Goal: Task Accomplishment & Management: Use online tool/utility

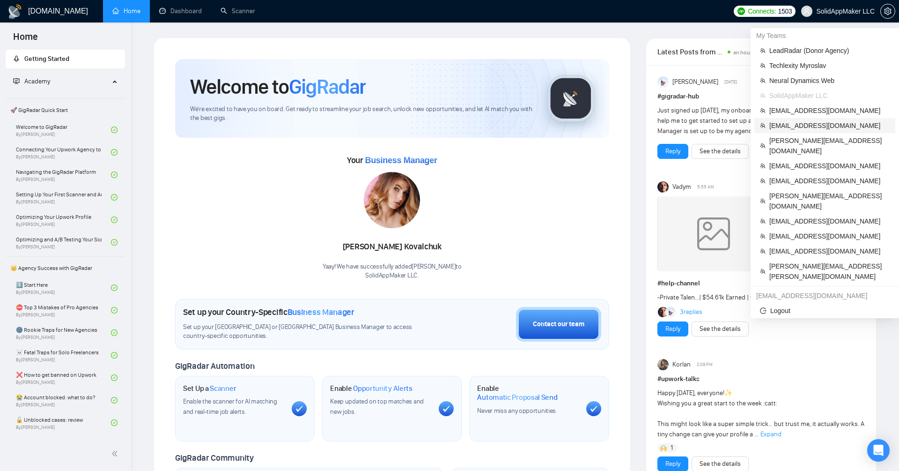
click at [804, 129] on span "[EMAIL_ADDRESS][DOMAIN_NAME]" at bounding box center [830, 125] width 120 height 10
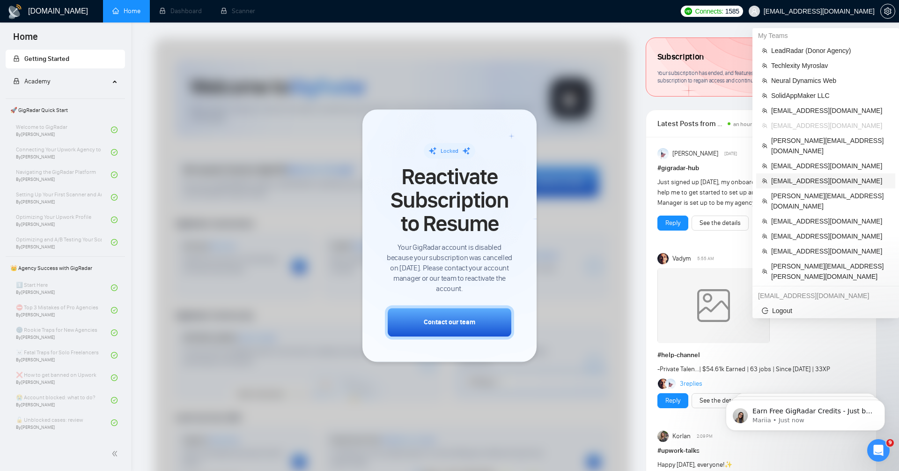
click at [832, 176] on span "[EMAIL_ADDRESS][DOMAIN_NAME]" at bounding box center [830, 181] width 119 height 10
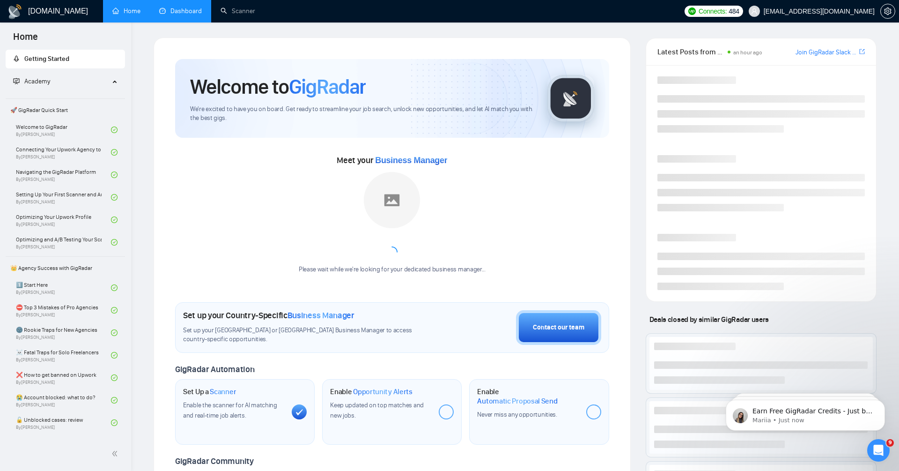
click at [190, 14] on link "Dashboard" at bounding box center [180, 11] width 43 height 8
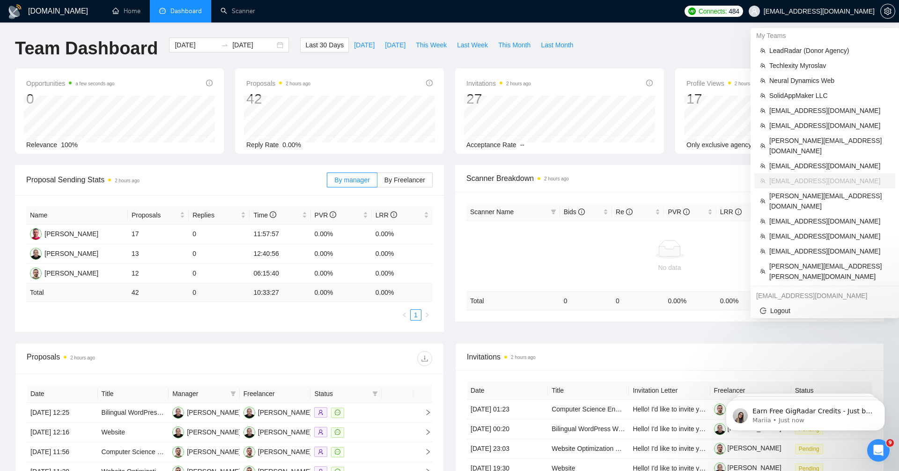
click at [847, 11] on span "[EMAIL_ADDRESS][DOMAIN_NAME]" at bounding box center [819, 11] width 111 height 0
click at [813, 231] on span "[EMAIL_ADDRESS][DOMAIN_NAME]" at bounding box center [830, 236] width 120 height 10
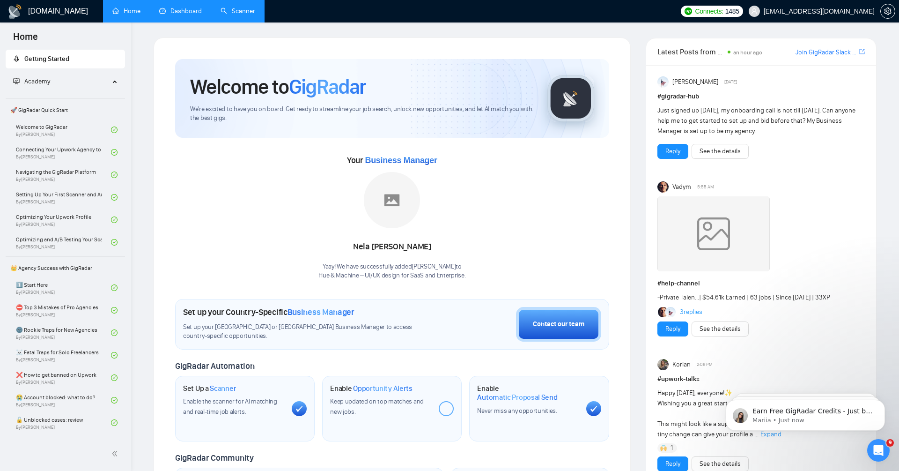
click at [237, 10] on link "Scanner" at bounding box center [238, 11] width 35 height 8
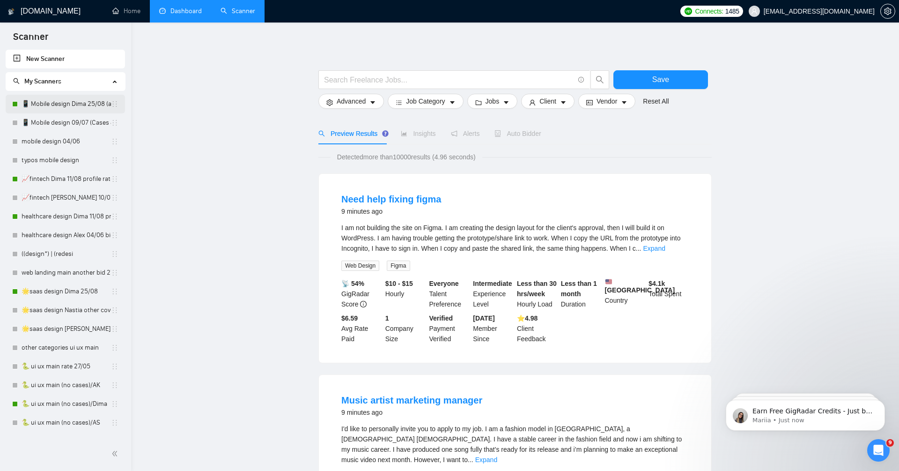
click at [76, 108] on link "📱 Mobile design Dima 25/08 (another cover)" at bounding box center [66, 104] width 89 height 19
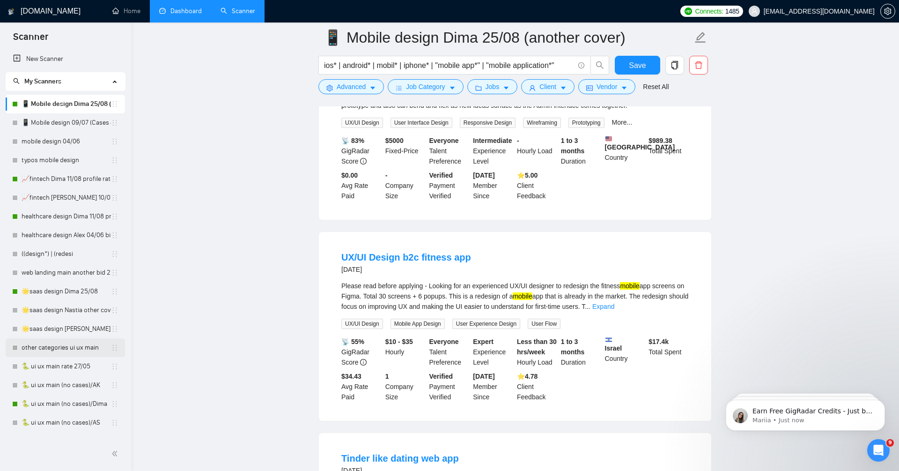
scroll to position [880, 0]
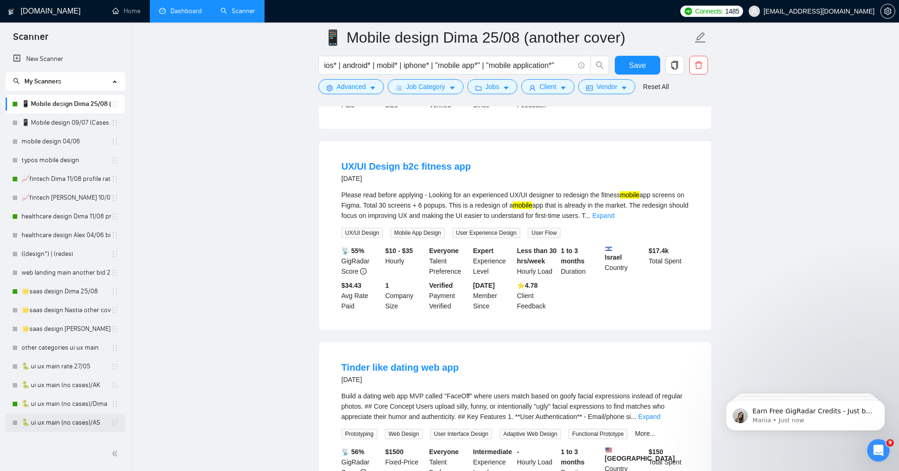
click at [69, 420] on link "🐍 ui ux main (no cases)/AS" at bounding box center [66, 422] width 89 height 19
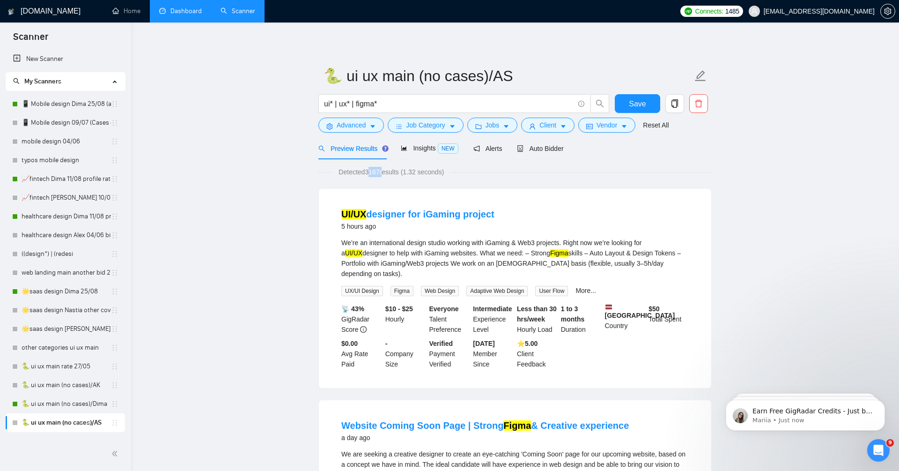
drag, startPoint x: 368, startPoint y: 172, endPoint x: 386, endPoint y: 175, distance: 18.0
click at [386, 175] on span "Detected 3167 results (1.32 seconds)" at bounding box center [391, 172] width 119 height 10
drag, startPoint x: 368, startPoint y: 171, endPoint x: 385, endPoint y: 171, distance: 16.9
click at [385, 171] on span "Detected 3167 results (1.32 seconds)" at bounding box center [391, 172] width 119 height 10
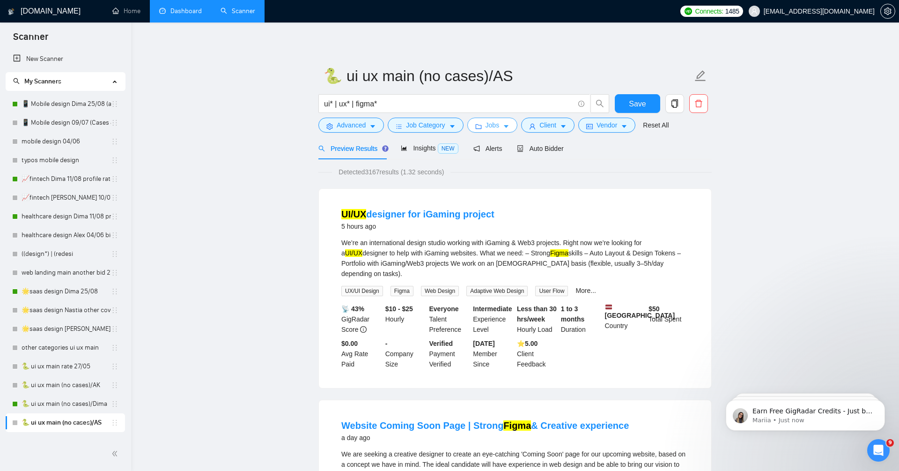
click at [504, 122] on button "Jobs" at bounding box center [492, 125] width 51 height 15
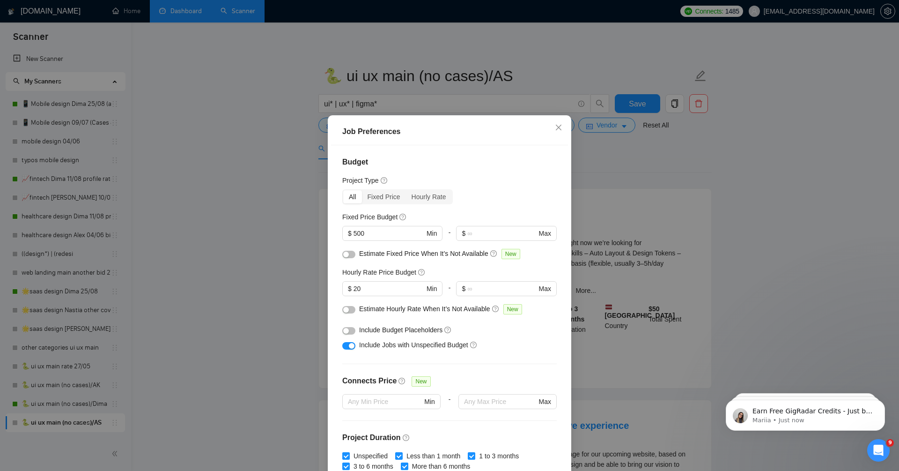
click at [295, 271] on div "Job Preferences Budget Project Type All Fixed Price Hourly Rate Fixed Price Bud…" at bounding box center [449, 235] width 899 height 471
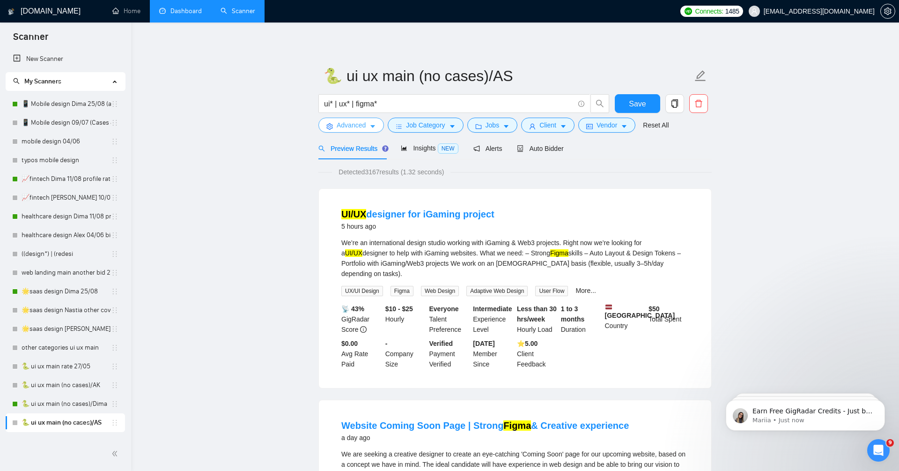
click at [359, 122] on span "Advanced" at bounding box center [351, 125] width 29 height 10
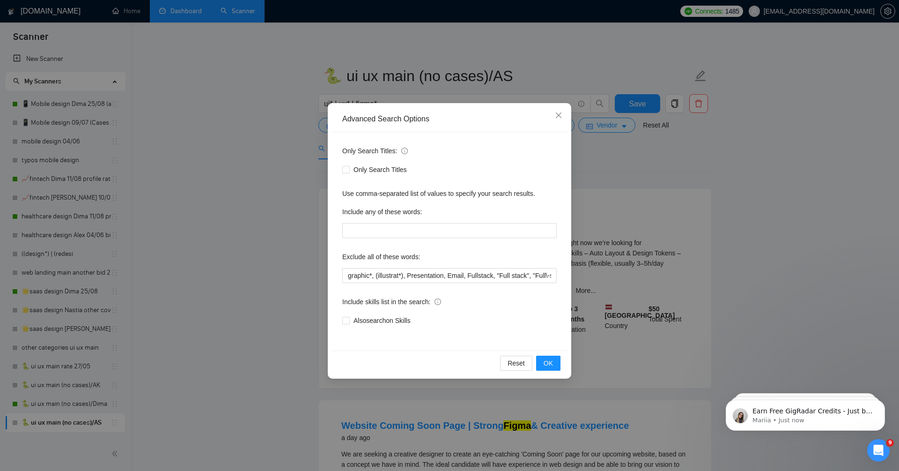
click at [257, 279] on div "Advanced Search Options Only Search Titles: Only Search Titles Use comma-separa…" at bounding box center [449, 235] width 899 height 471
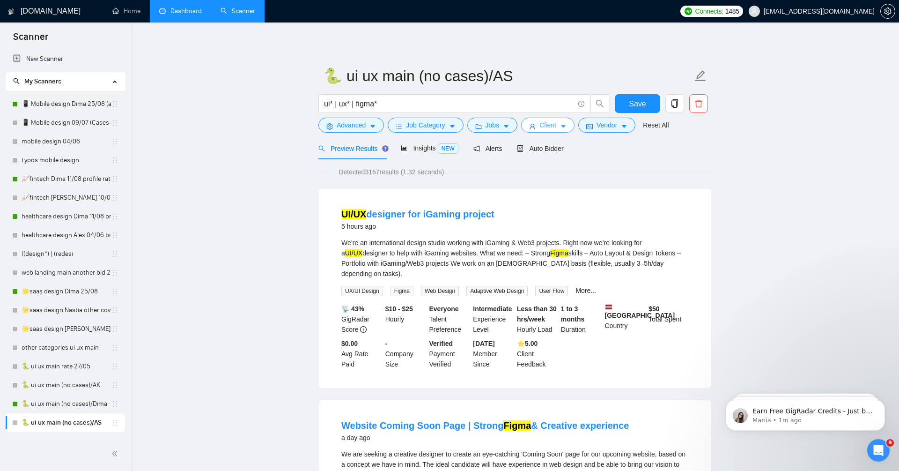
click at [554, 129] on span "Client" at bounding box center [548, 125] width 17 height 10
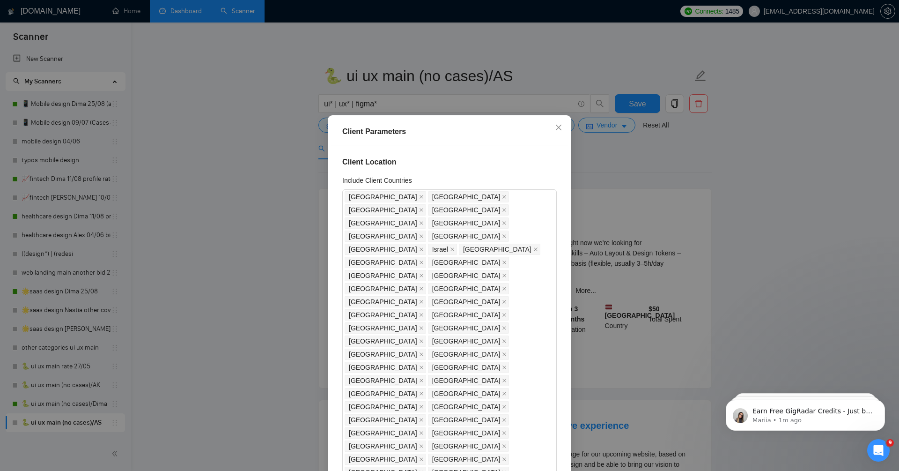
click at [218, 248] on div "Client Parameters Client Location Include Client Countries [GEOGRAPHIC_DATA] [G…" at bounding box center [449, 235] width 899 height 471
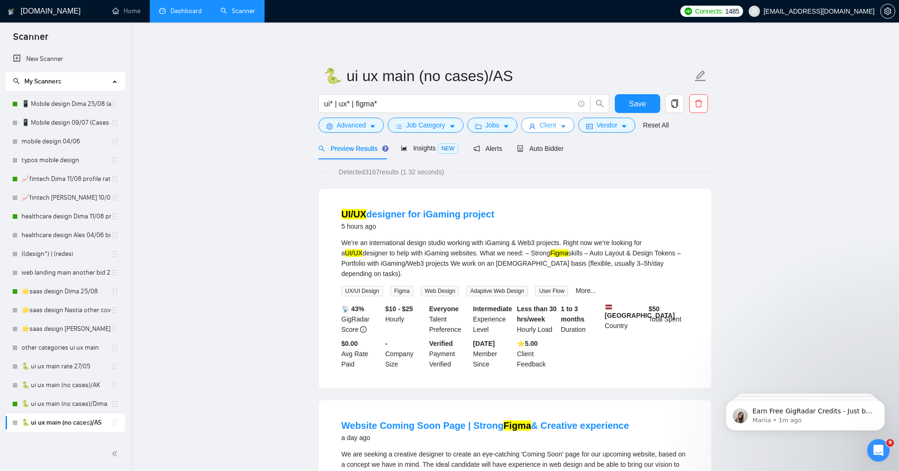
click at [544, 127] on span "Client" at bounding box center [548, 125] width 17 height 10
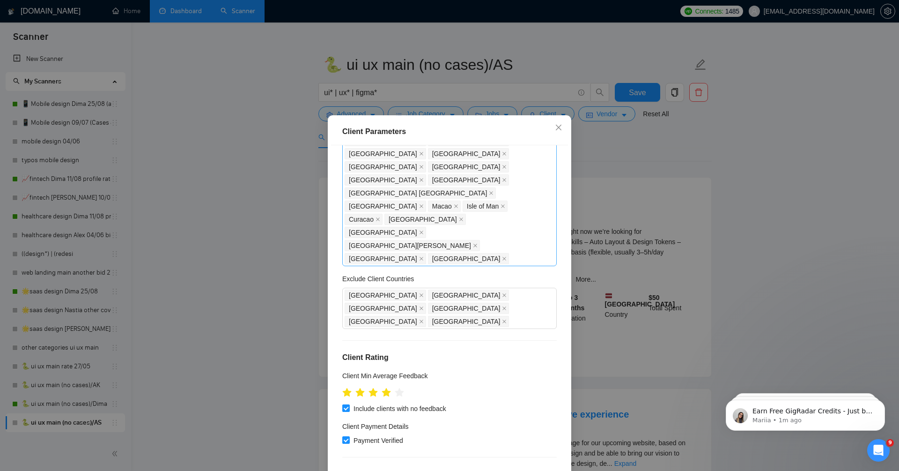
scroll to position [386, 0]
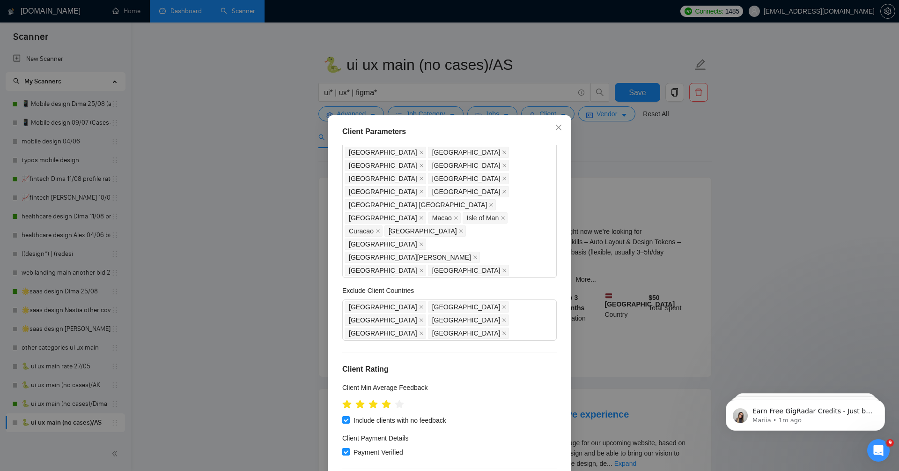
click at [240, 306] on div "Client Parameters Client Location Include Client Countries [GEOGRAPHIC_DATA] [G…" at bounding box center [449, 235] width 899 height 471
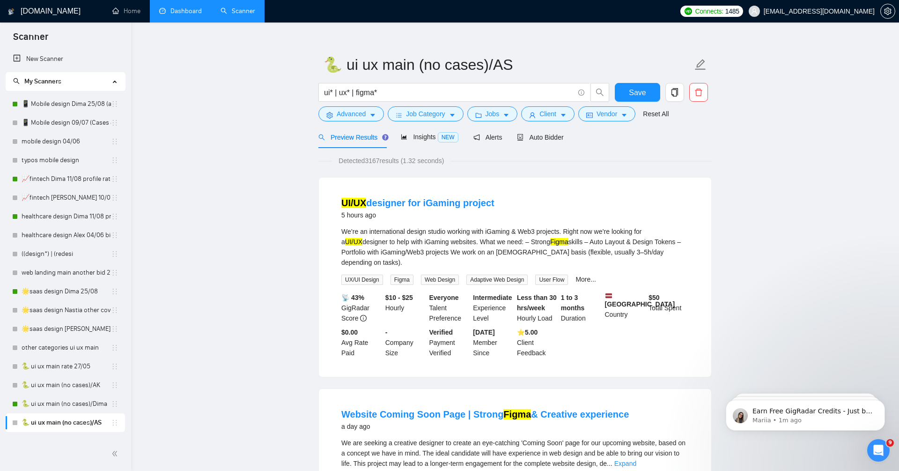
click at [372, 163] on span "Detected 3167 results (1.32 seconds)" at bounding box center [391, 161] width 119 height 10
click at [384, 160] on span "Detected 3167 results (1.32 seconds)" at bounding box center [391, 161] width 119 height 10
click at [608, 115] on span "Vendor" at bounding box center [607, 114] width 21 height 10
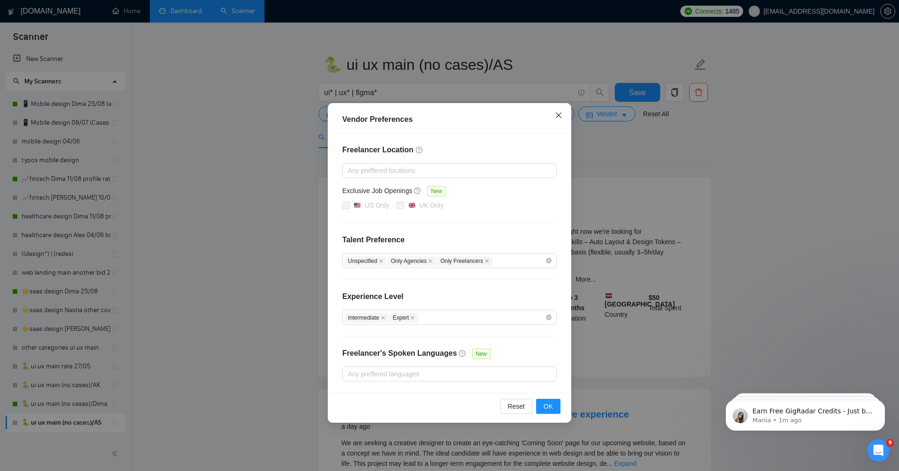
click at [560, 112] on icon "close" at bounding box center [558, 114] width 7 height 7
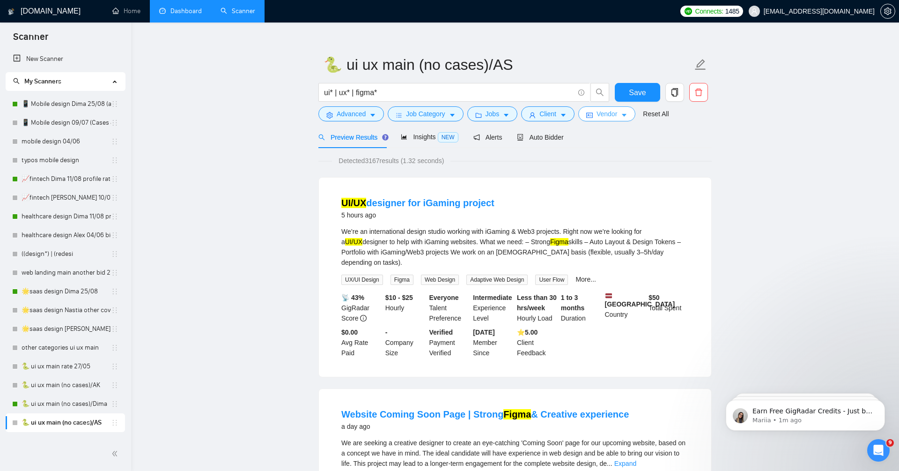
click at [622, 110] on button "Vendor" at bounding box center [607, 113] width 57 height 15
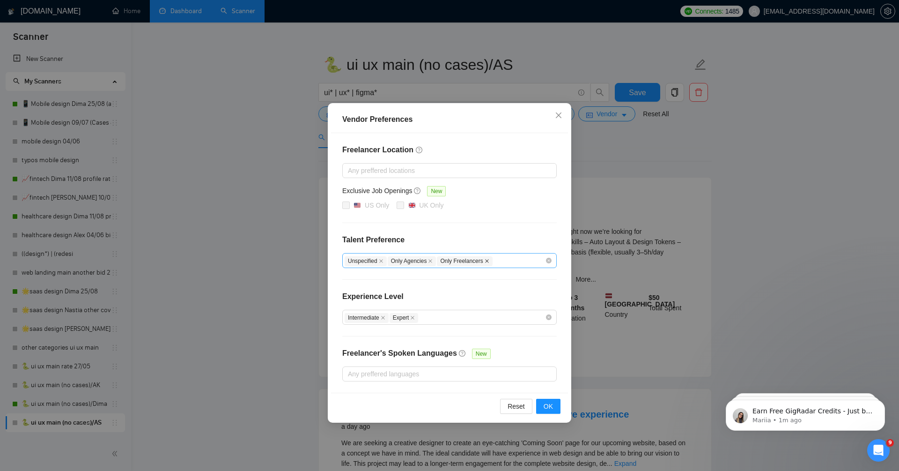
click at [490, 259] on icon "close" at bounding box center [487, 261] width 5 height 5
click at [550, 401] on span "OK" at bounding box center [548, 406] width 9 height 10
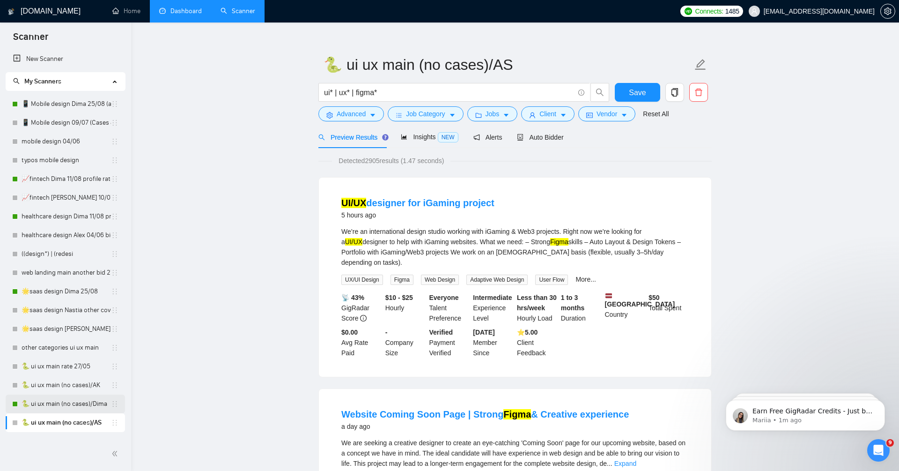
click at [57, 401] on link "🐍 ui ux main (no cases)/Dima" at bounding box center [66, 403] width 89 height 19
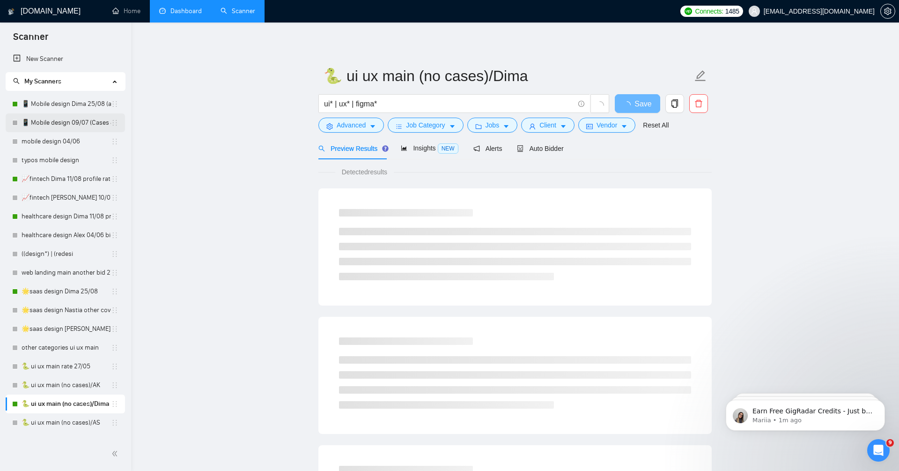
click at [74, 118] on link "📱 Mobile design 09/07 (Cases & UX/UI Cat)" at bounding box center [66, 122] width 89 height 19
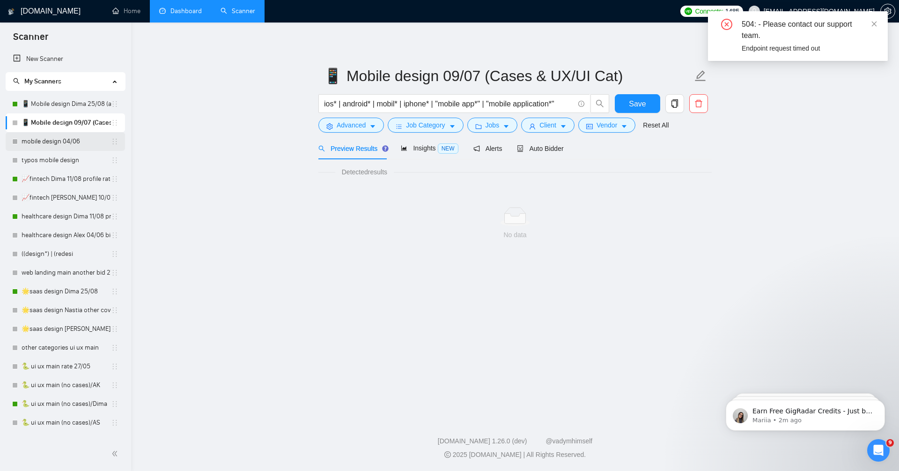
click at [80, 144] on link "mobile design 04/06" at bounding box center [66, 141] width 89 height 19
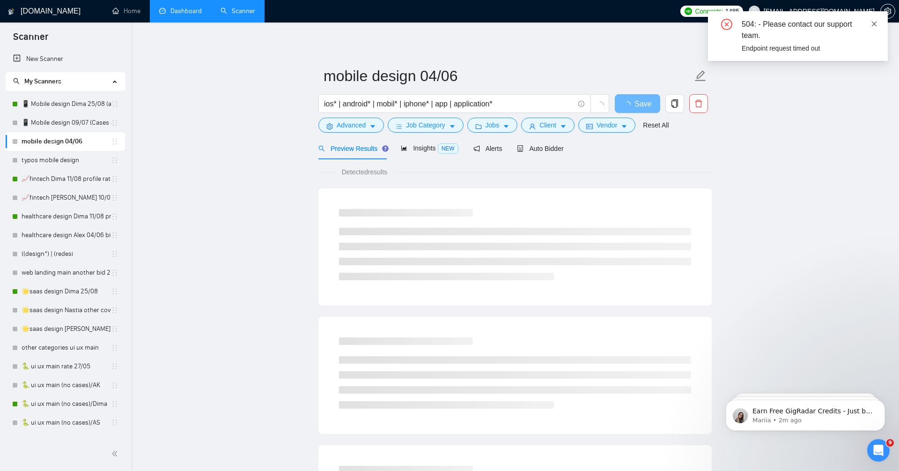
click at [875, 25] on icon "close" at bounding box center [874, 24] width 7 height 7
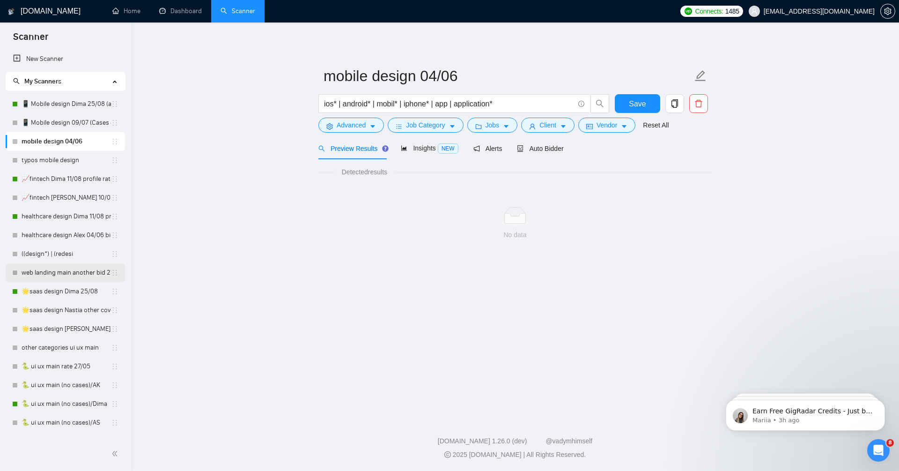
click at [54, 273] on link "web landing main another bid 27/05" at bounding box center [66, 272] width 89 height 19
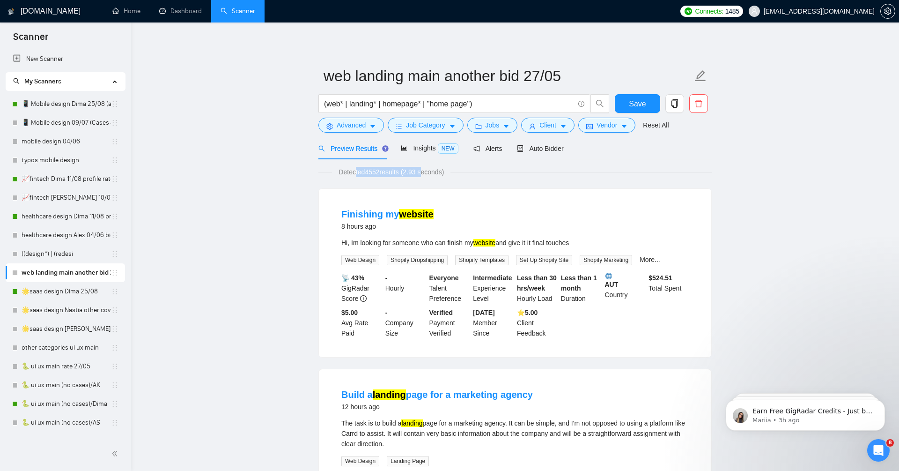
drag, startPoint x: 357, startPoint y: 173, endPoint x: 428, endPoint y: 173, distance: 71.2
click at [428, 173] on span "Detected 4552 results (2.93 seconds)" at bounding box center [391, 172] width 119 height 10
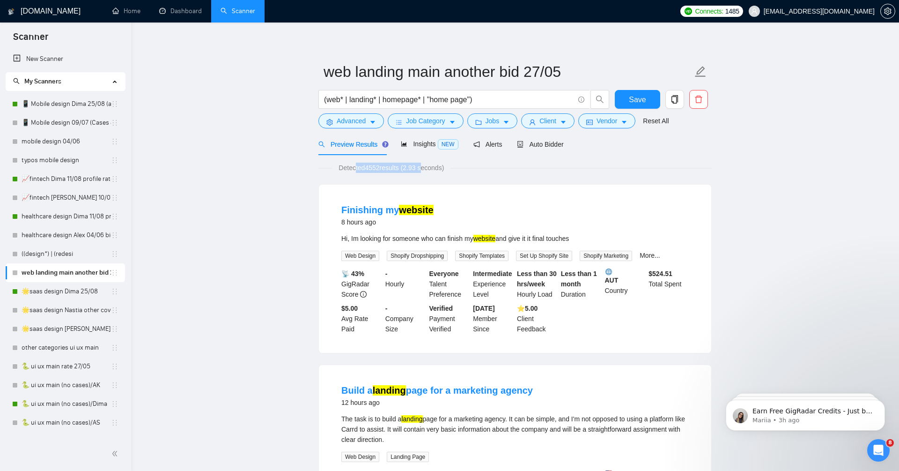
scroll to position [5, 0]
click at [554, 145] on span "Auto Bidder" at bounding box center [540, 143] width 46 height 7
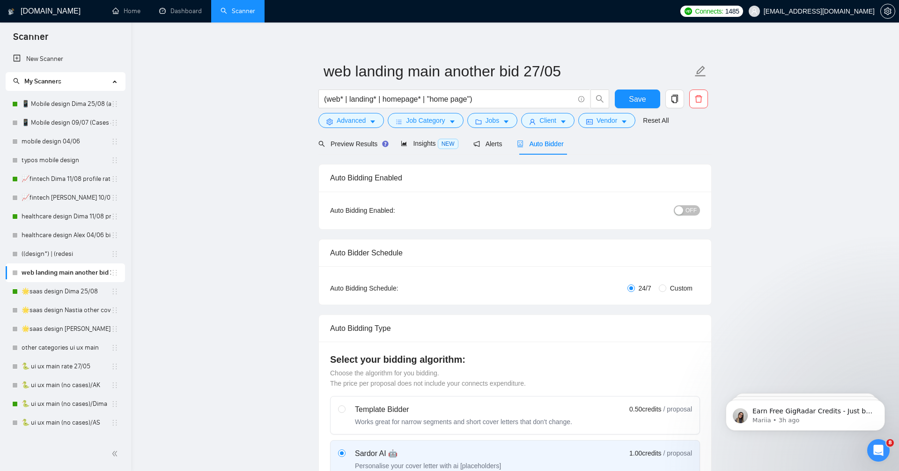
scroll to position [82, 0]
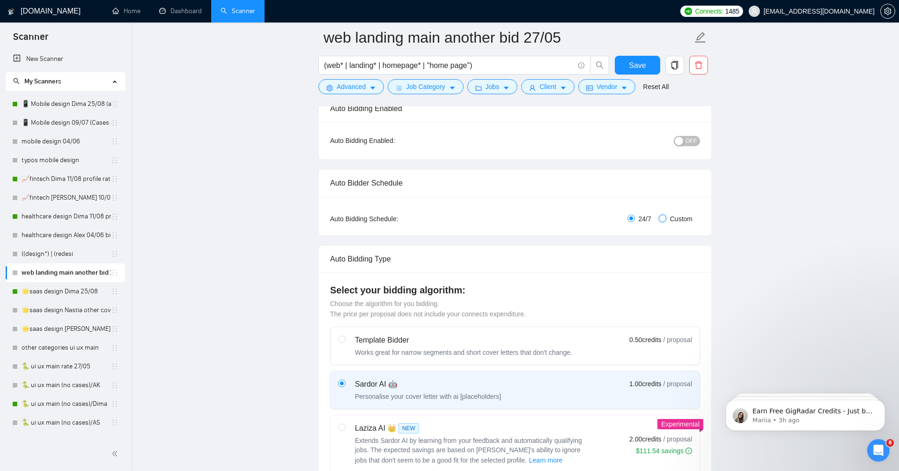
click at [663, 215] on input "Custom" at bounding box center [662, 218] width 7 height 7
radio input "true"
radio input "false"
checkbox input "true"
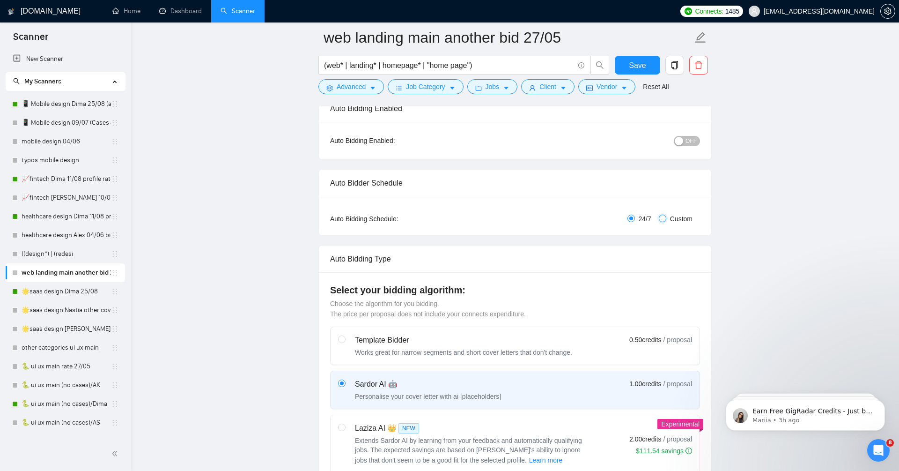
checkbox input "true"
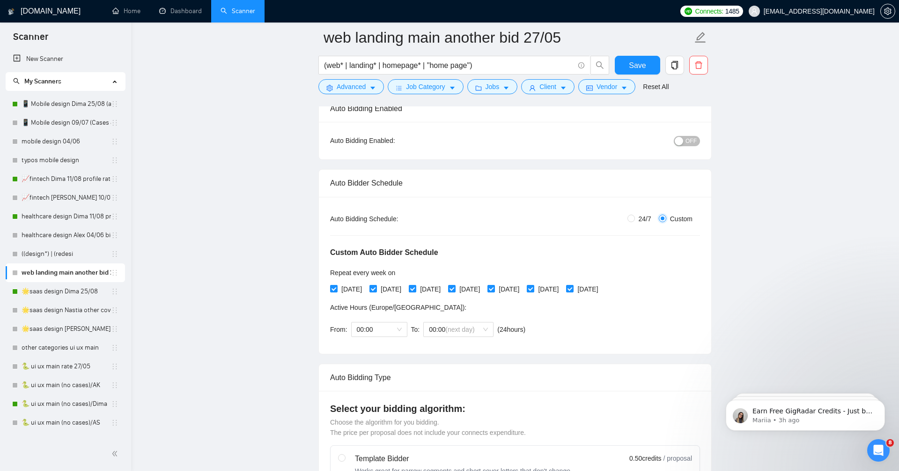
scroll to position [0, 0]
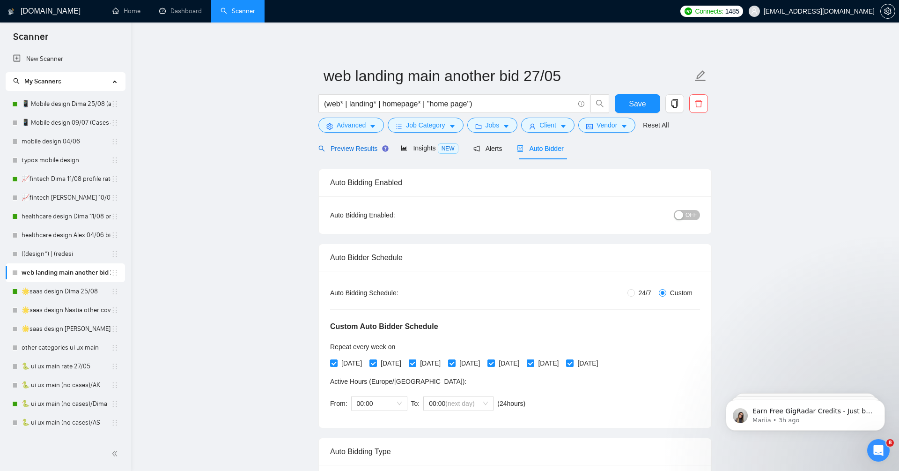
click at [368, 148] on span "Preview Results" at bounding box center [352, 148] width 67 height 7
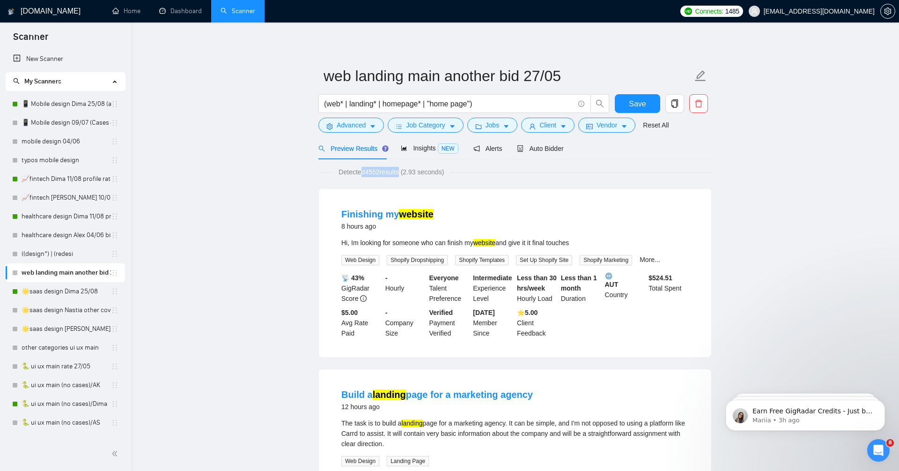
drag, startPoint x: 362, startPoint y: 171, endPoint x: 404, endPoint y: 171, distance: 42.6
click at [404, 171] on span "Detected 4552 results (2.93 seconds)" at bounding box center [391, 172] width 119 height 10
click at [617, 130] on button "Vendor" at bounding box center [607, 125] width 57 height 15
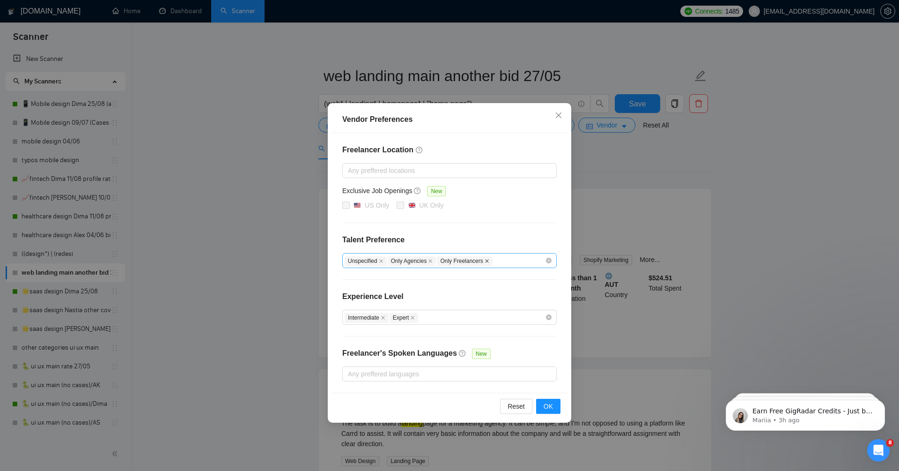
click at [490, 259] on icon "close" at bounding box center [487, 261] width 5 height 5
click at [553, 403] on span "OK" at bounding box center [548, 406] width 9 height 10
